Goal: Information Seeking & Learning: Find specific fact

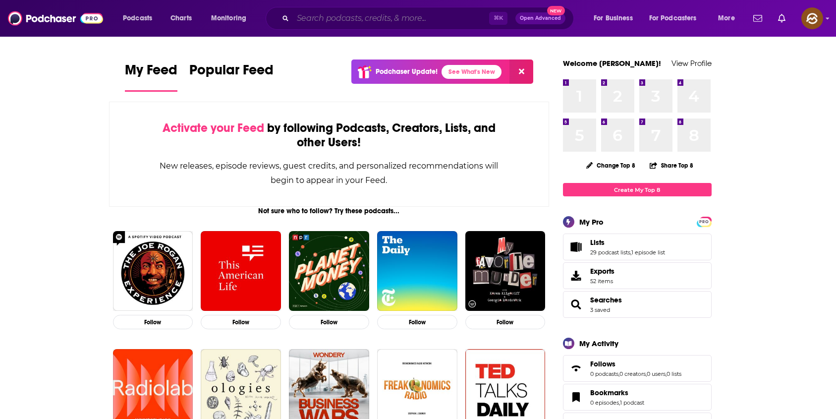
click at [359, 13] on input "Search podcasts, credits, & more..." at bounding box center [391, 18] width 196 height 16
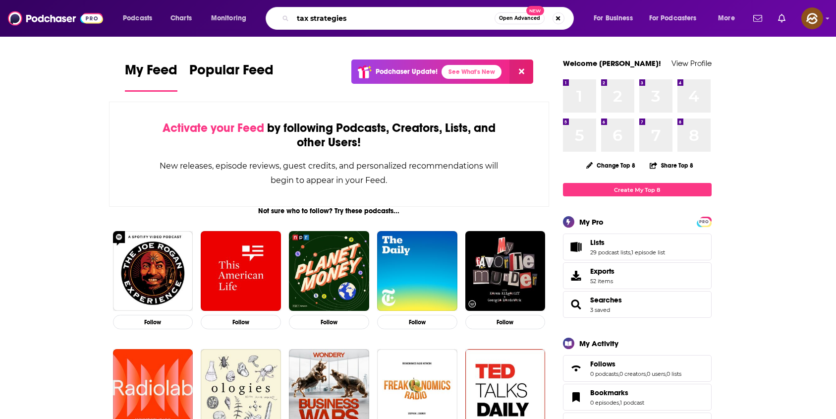
type input "tax strategies"
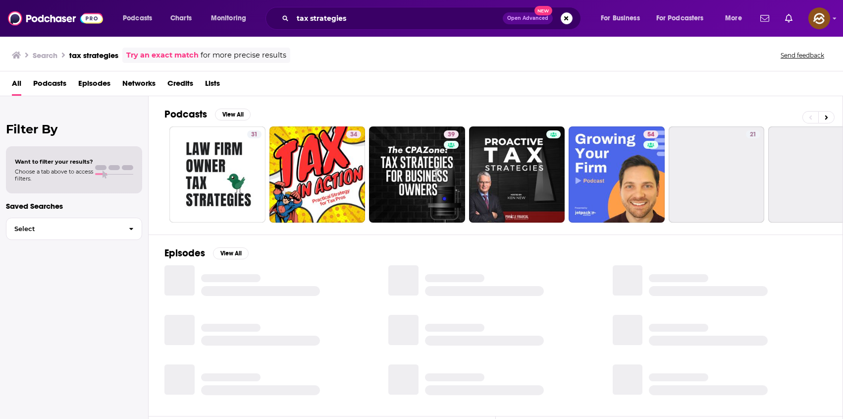
click at [100, 87] on span "Episodes" at bounding box center [94, 85] width 32 height 20
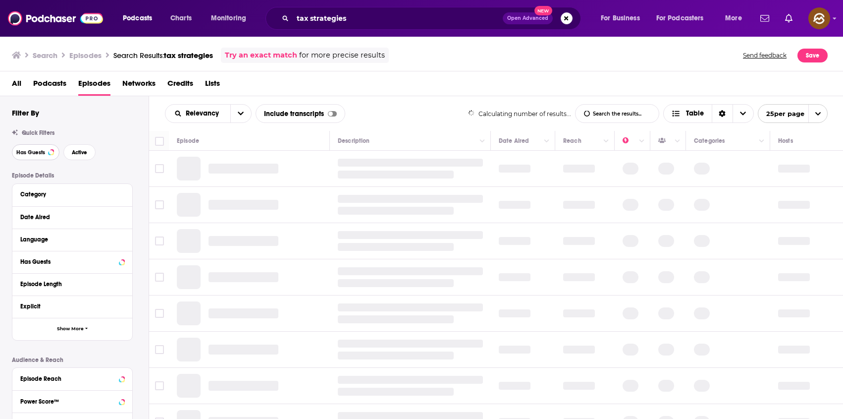
click at [37, 154] on span "Has Guests" at bounding box center [30, 152] width 29 height 5
click at [84, 152] on span "Active" at bounding box center [79, 152] width 15 height 5
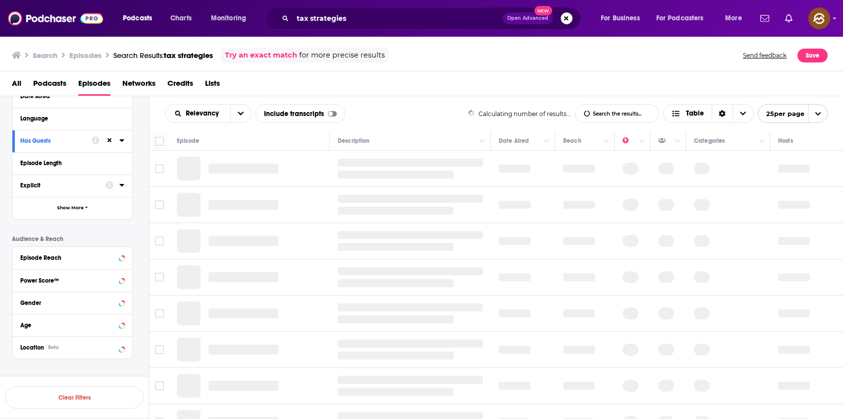
scroll to position [132, 0]
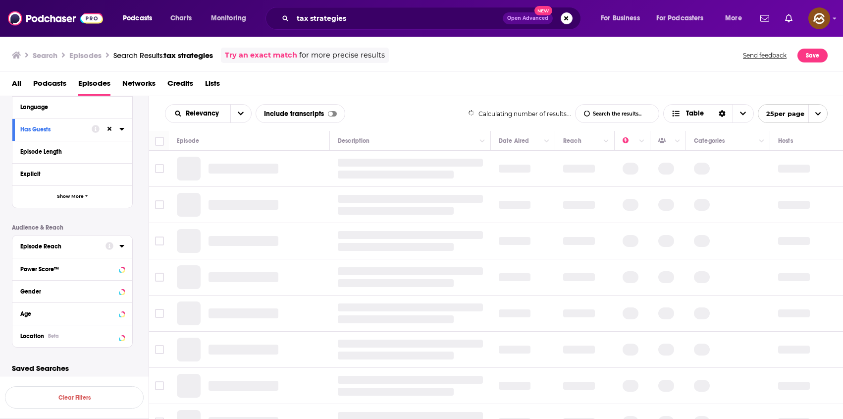
click at [83, 249] on div "Episode Reach" at bounding box center [59, 246] width 79 height 7
click at [116, 213] on div "Episode Details Category Date Aired Language Has Guests Episode Length Explicit…" at bounding box center [80, 202] width 137 height 325
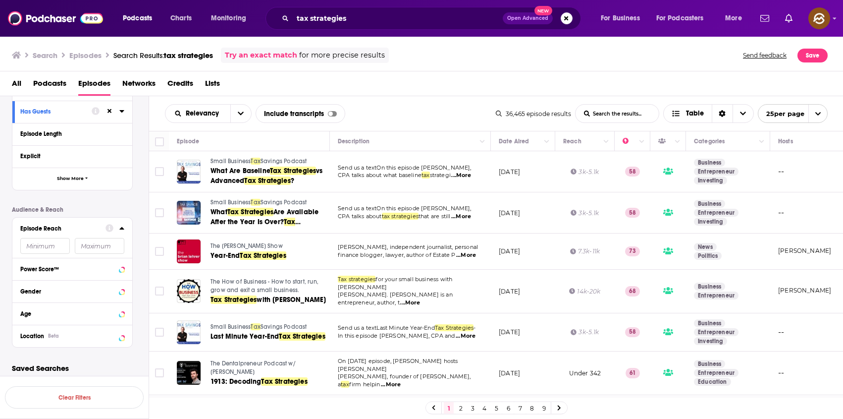
scroll to position [154, 0]
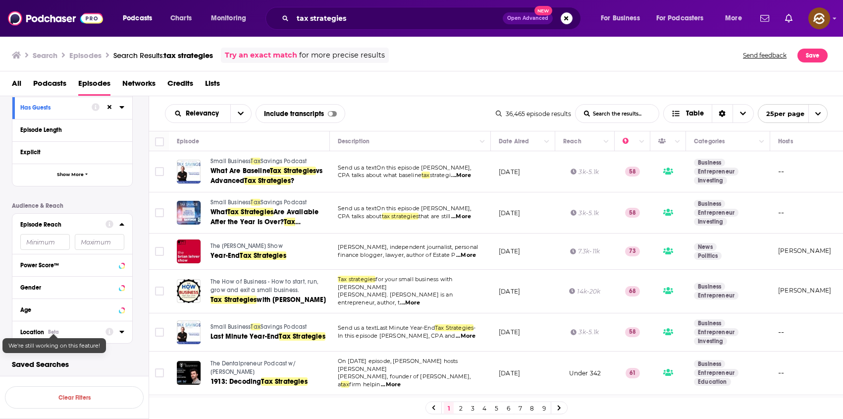
click at [50, 334] on div "Beta" at bounding box center [53, 331] width 11 height 6
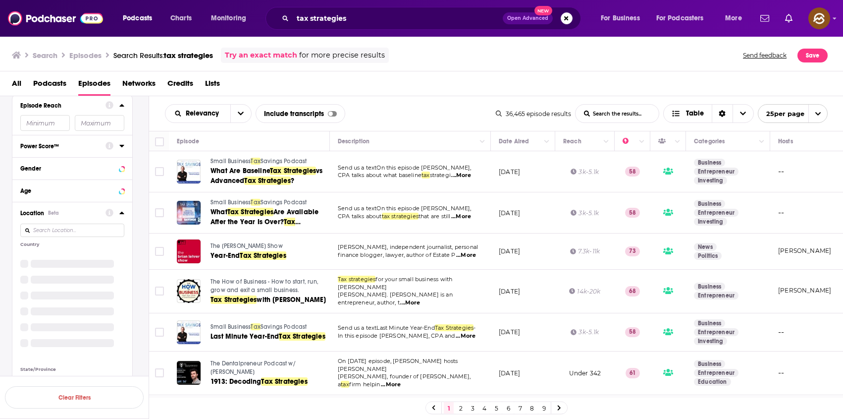
scroll to position [280, 0]
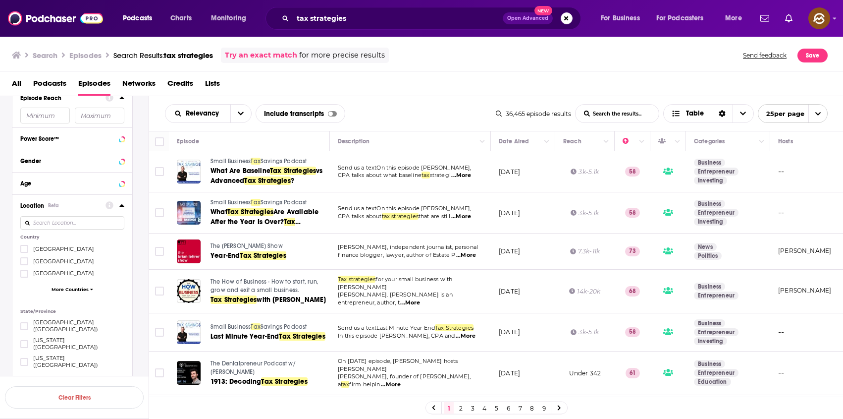
click at [52, 249] on span "[GEOGRAPHIC_DATA]" at bounding box center [63, 248] width 61 height 7
click at [24, 252] on input "multiSelectOption-unitedstates-0" at bounding box center [24, 252] width 0 height 0
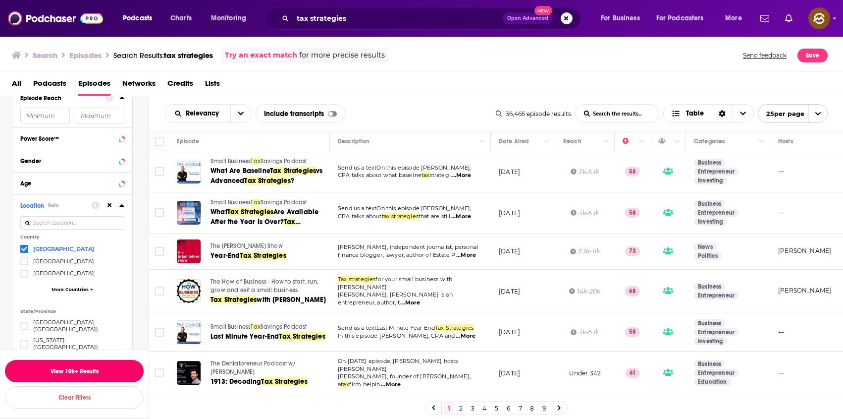
click at [77, 370] on button "View 10k+ Results" at bounding box center [74, 371] width 139 height 22
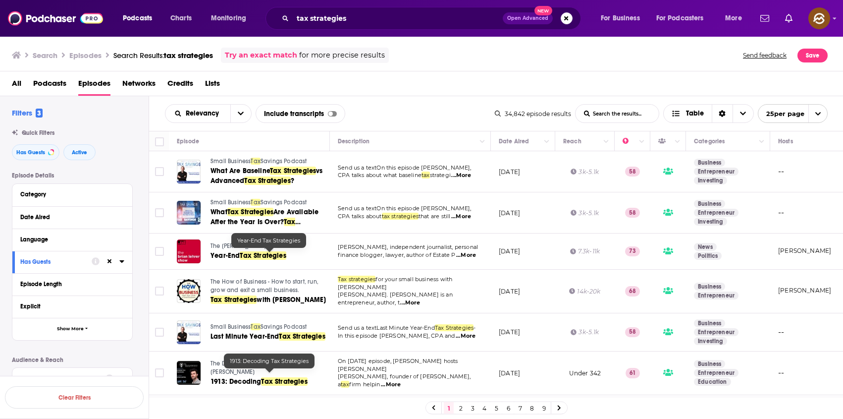
click at [216, 162] on span "Small Business" at bounding box center [231, 161] width 40 height 7
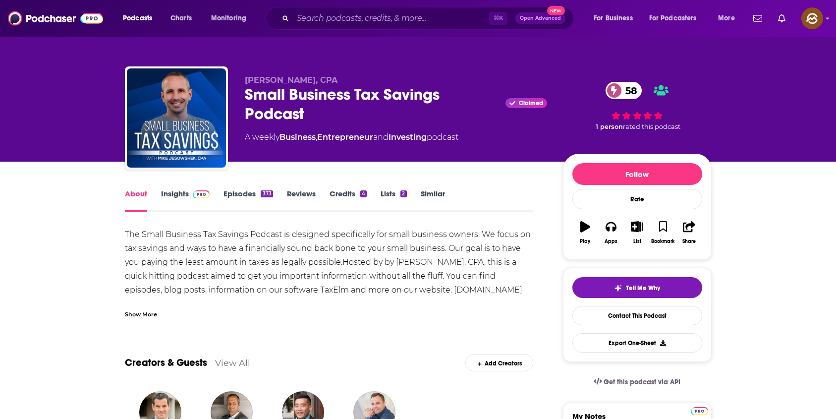
click at [273, 93] on div "Small Business Tax Savings Podcast Claimed 58" at bounding box center [396, 104] width 302 height 39
drag, startPoint x: 273, startPoint y: 93, endPoint x: 366, endPoint y: 99, distance: 92.3
copy h1 "Small Business Tax"
click at [366, 99] on div "Small Business Tax Savings Podcast Claimed 58" at bounding box center [396, 104] width 302 height 39
click at [265, 91] on div "Small Business Tax Savings Podcast Claimed 58" at bounding box center [396, 104] width 302 height 39
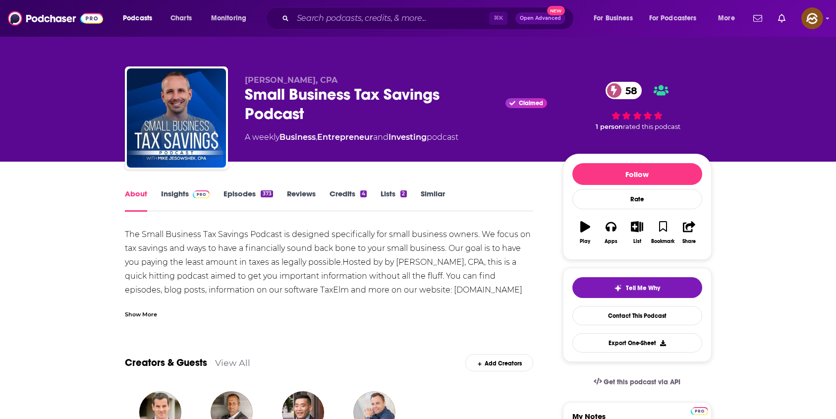
click at [326, 96] on div "Small Business Tax Savings Podcast Claimed 58" at bounding box center [396, 104] width 302 height 39
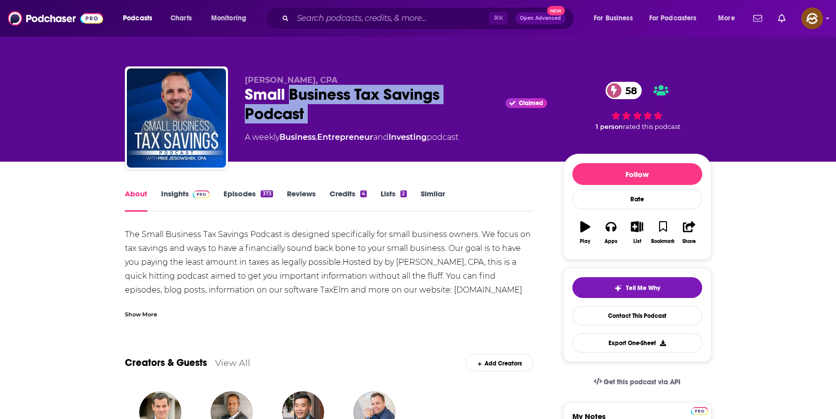
drag, startPoint x: 326, startPoint y: 96, endPoint x: 409, endPoint y: 115, distance: 85.6
copy div "Business Tax Savings Podcast"
click at [409, 115] on div "Small Business Tax Savings Podcast Claimed 58" at bounding box center [396, 104] width 302 height 39
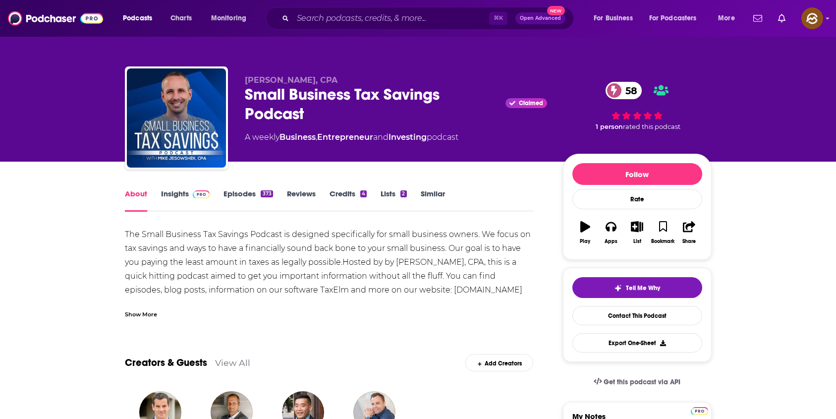
click at [269, 97] on div "Small Business Tax Savings Podcast Claimed 58" at bounding box center [396, 104] width 302 height 39
drag, startPoint x: 269, startPoint y: 97, endPoint x: 346, endPoint y: 100, distance: 76.8
copy h1 "Small Business"
click at [346, 100] on div "Small Business Tax Savings Podcast Claimed 58" at bounding box center [396, 104] width 302 height 39
click at [170, 189] on link "Insights" at bounding box center [185, 200] width 49 height 23
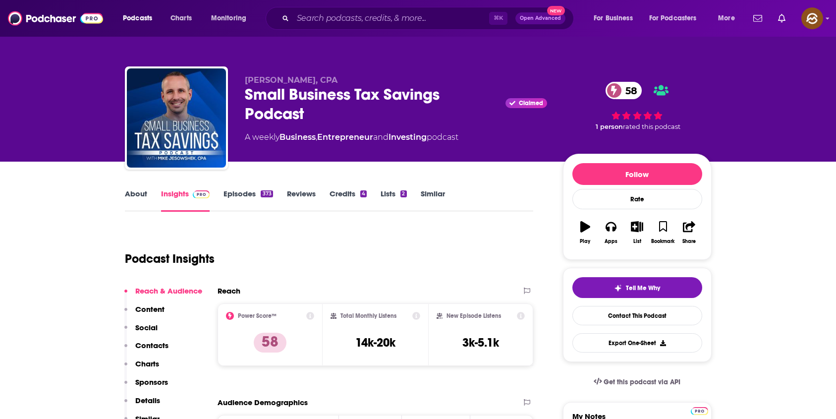
click at [135, 194] on link "About" at bounding box center [136, 200] width 22 height 23
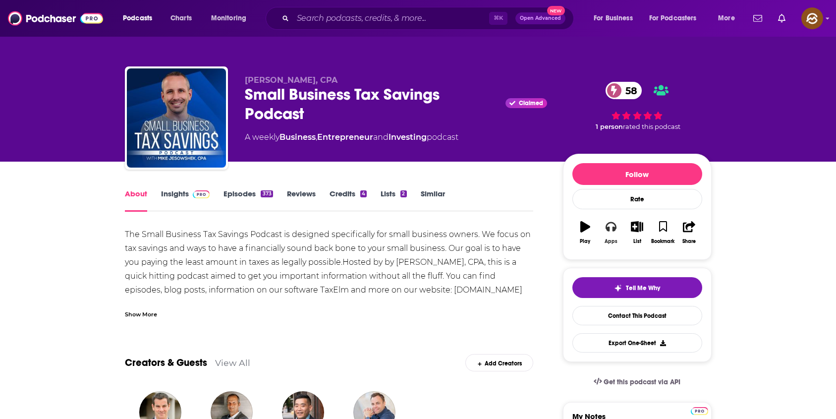
click at [608, 231] on icon "button" at bounding box center [610, 227] width 11 height 10
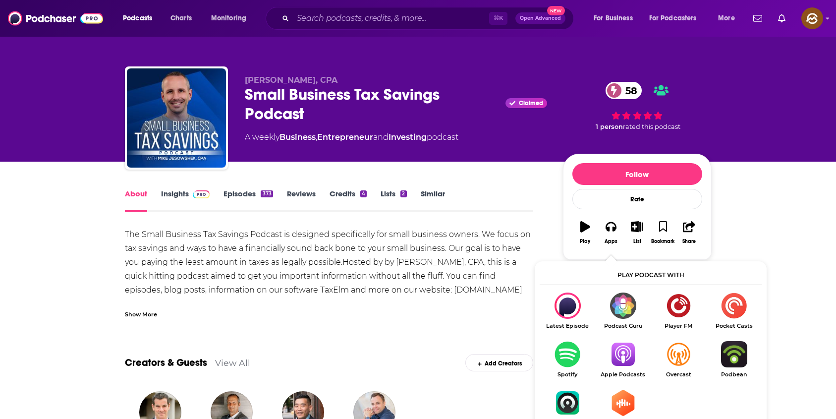
click at [620, 354] on img "Show Listen On dropdown" at bounding box center [622, 354] width 55 height 26
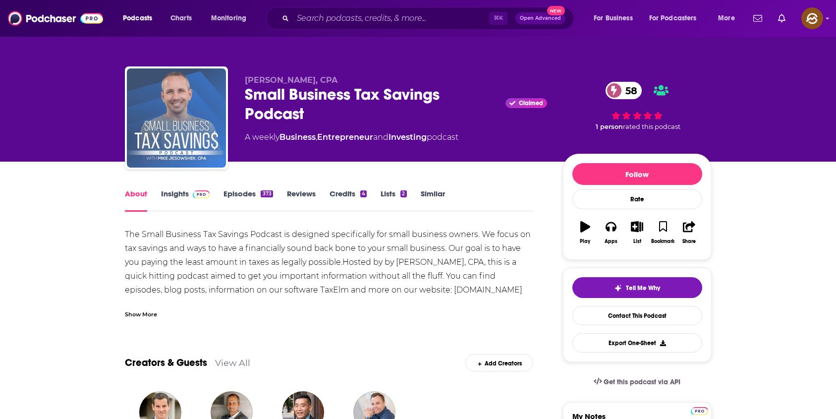
click at [165, 112] on img "Small Business Tax Savings Podcast" at bounding box center [176, 117] width 99 height 99
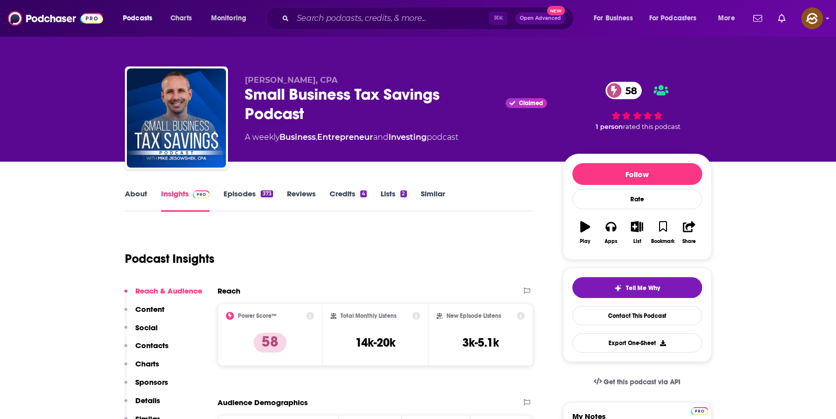
click at [253, 78] on span "[PERSON_NAME], CPA" at bounding box center [291, 79] width 93 height 9
drag, startPoint x: 253, startPoint y: 78, endPoint x: 294, endPoint y: 76, distance: 41.2
copy span "[PERSON_NAME]"
click at [294, 76] on span "[PERSON_NAME], CPA" at bounding box center [291, 79] width 93 height 9
click at [140, 361] on p "Charts" at bounding box center [147, 363] width 24 height 9
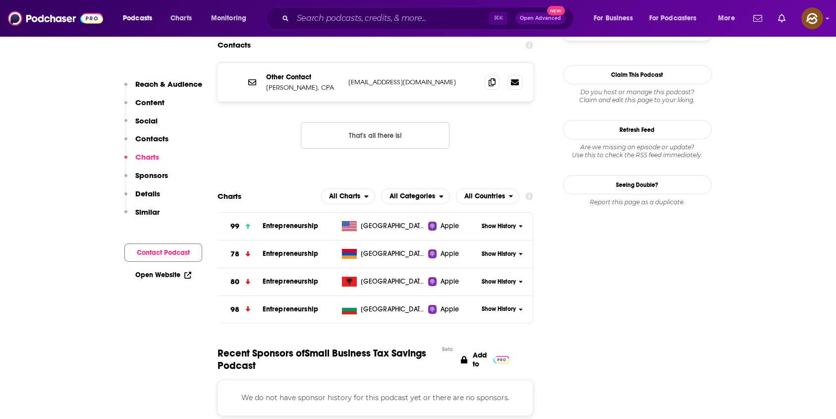
click at [145, 136] on p "Contacts" at bounding box center [151, 138] width 33 height 9
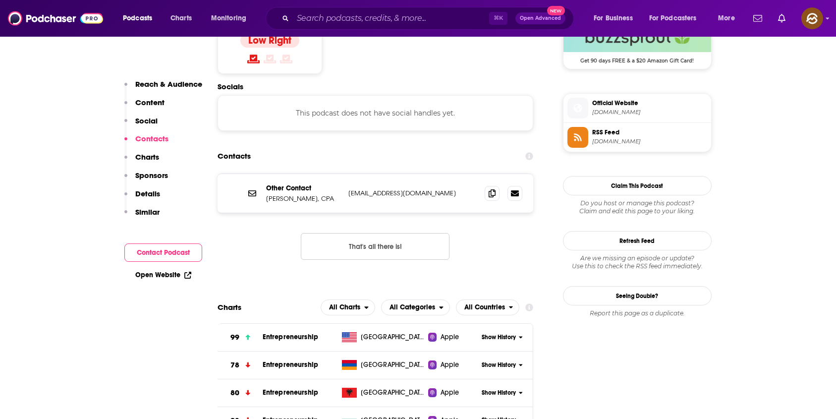
scroll to position [797, 0]
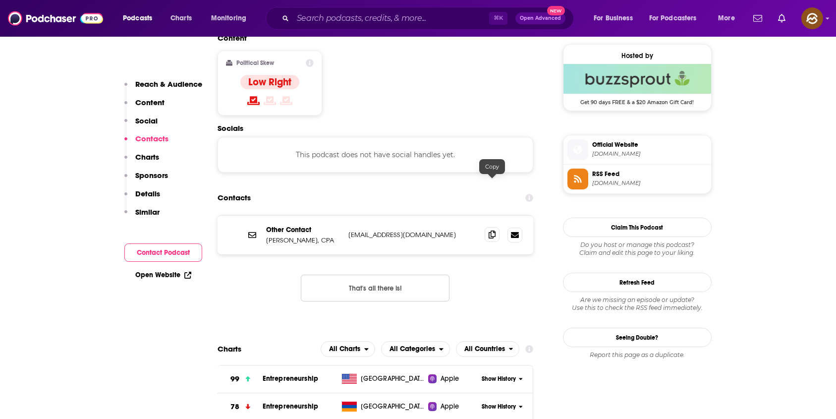
click at [494, 230] on icon at bounding box center [491, 234] width 7 height 8
click at [580, 149] on icon at bounding box center [577, 149] width 11 height 9
click at [582, 176] on icon at bounding box center [577, 178] width 11 height 9
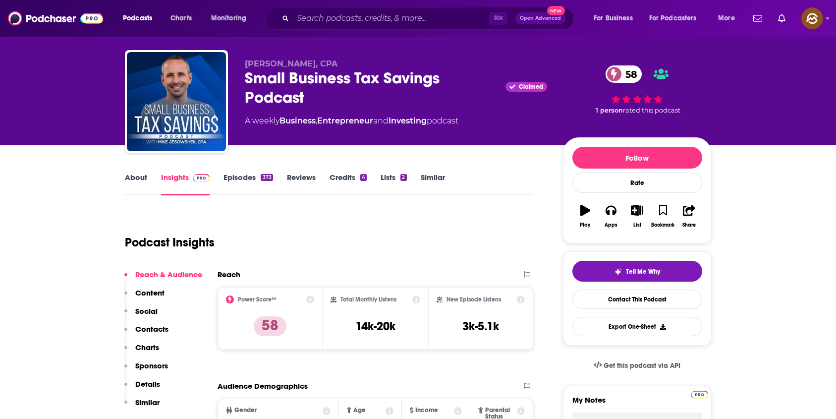
scroll to position [0, 0]
